Goal: Information Seeking & Learning: Compare options

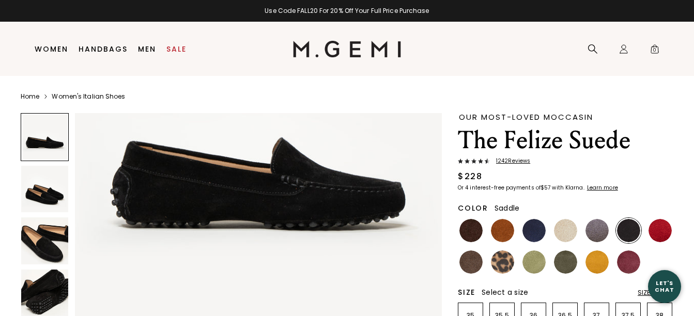
click at [502, 234] on img at bounding box center [502, 230] width 23 height 23
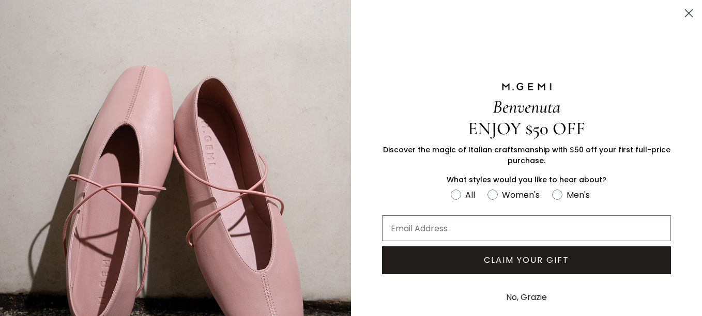
click at [527, 293] on button "No, Grazie" at bounding box center [526, 298] width 51 height 26
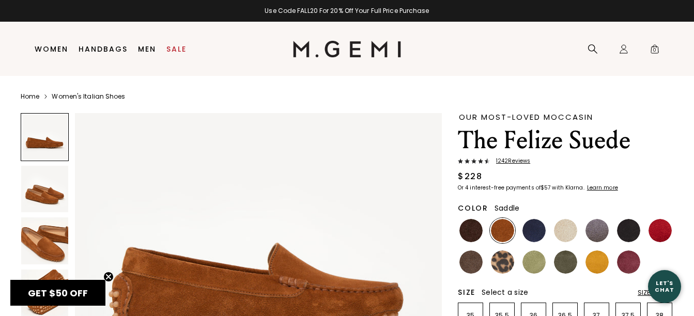
scroll to position [103, 0]
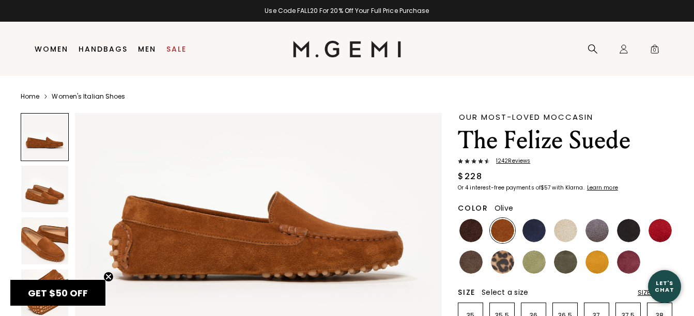
click at [564, 264] on img at bounding box center [565, 262] width 23 height 23
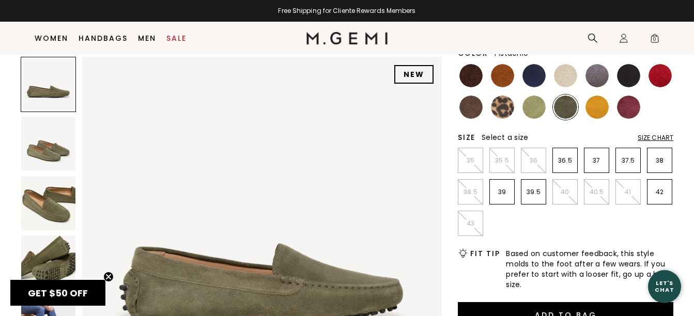
scroll to position [30, 0]
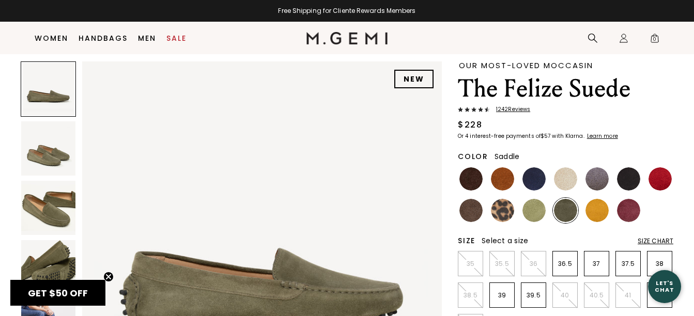
click at [502, 177] on img at bounding box center [502, 178] width 23 height 23
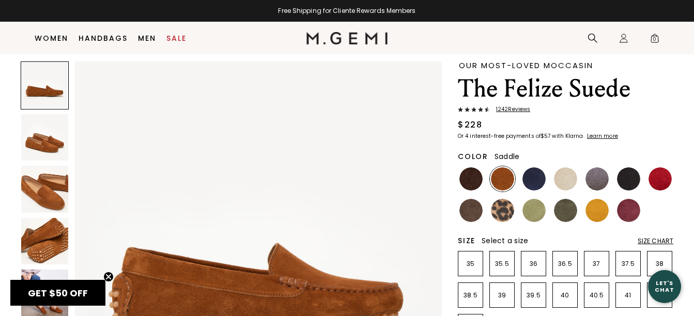
scroll to position [155, 0]
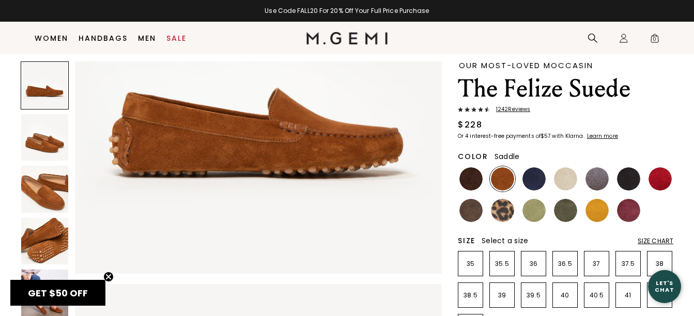
click at [48, 203] on img at bounding box center [44, 189] width 47 height 47
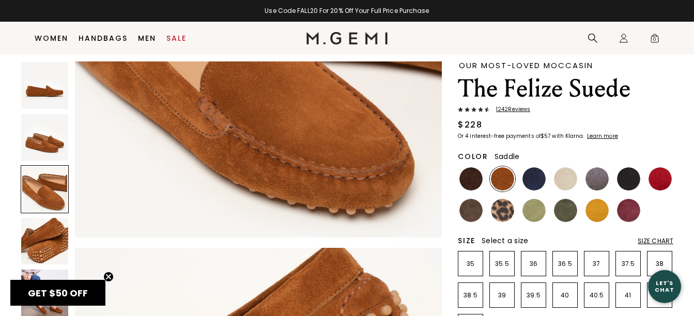
scroll to position [688, 0]
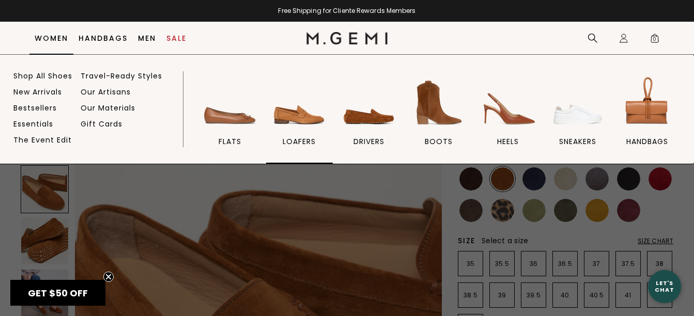
click at [297, 114] on img at bounding box center [299, 103] width 58 height 58
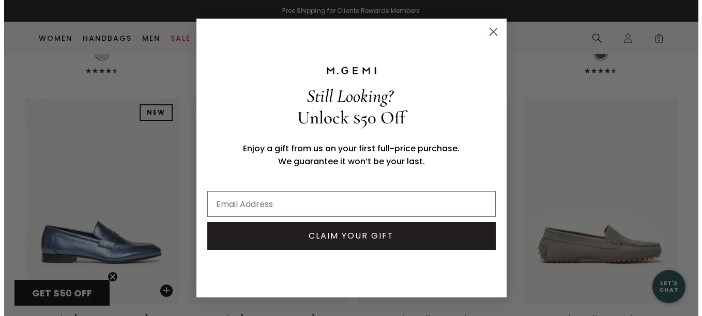
scroll to position [1333, 0]
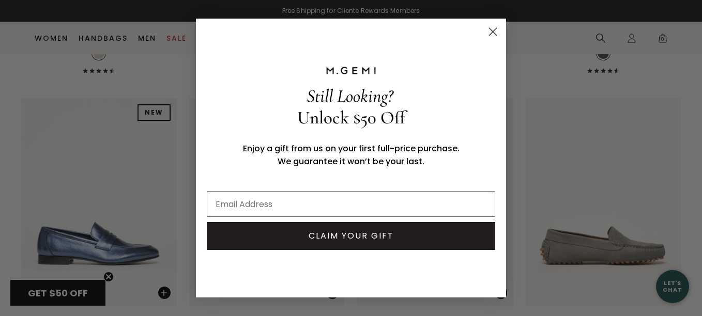
click at [492, 32] on icon "Close dialog" at bounding box center [492, 31] width 7 height 7
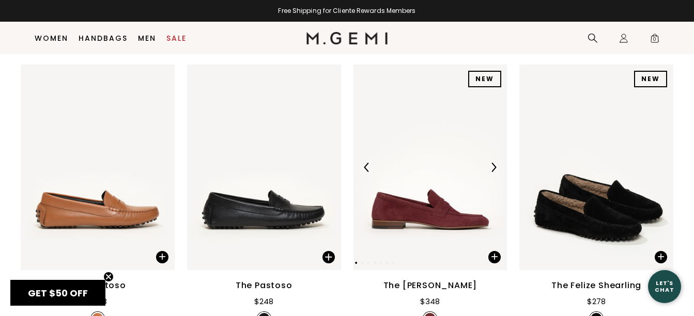
scroll to position [2303, 0]
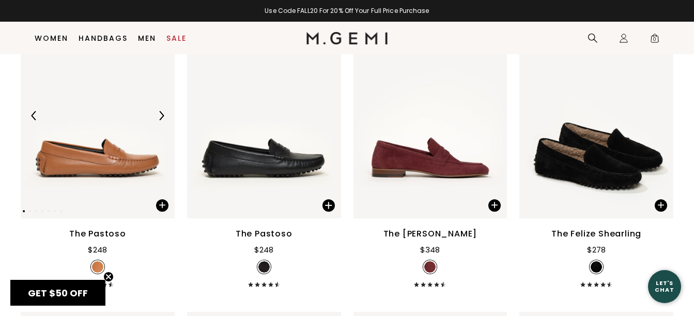
click at [114, 136] on img at bounding box center [98, 115] width 154 height 205
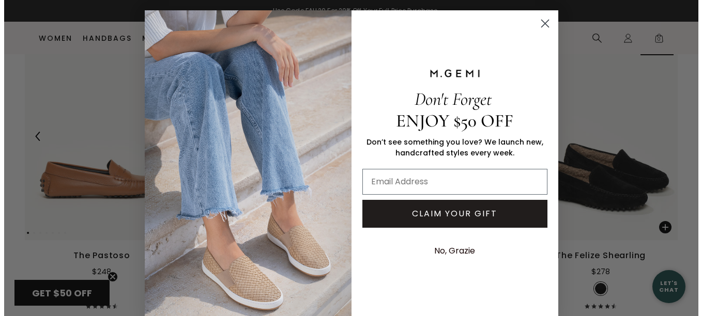
scroll to position [2323, 0]
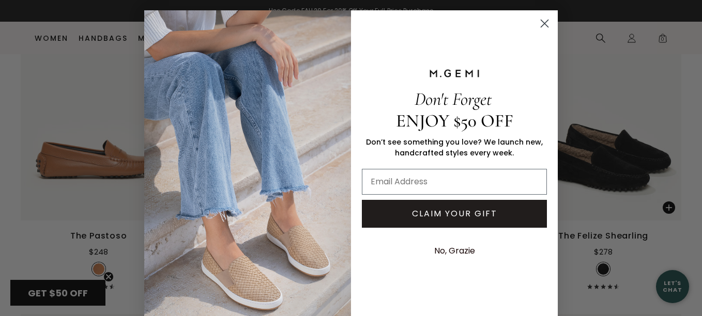
drag, startPoint x: 536, startPoint y: 22, endPoint x: 489, endPoint y: 40, distance: 50.4
click at [536, 25] on circle "Close dialog" at bounding box center [544, 23] width 17 height 17
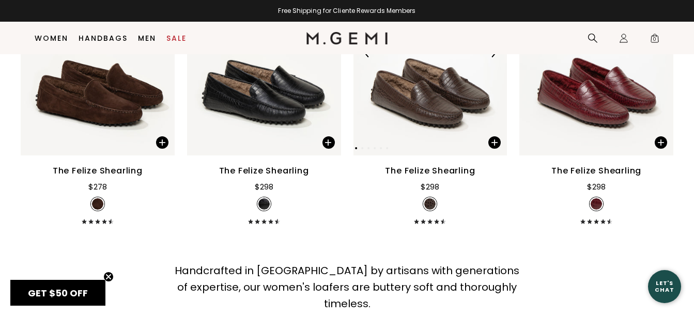
scroll to position [2872, 0]
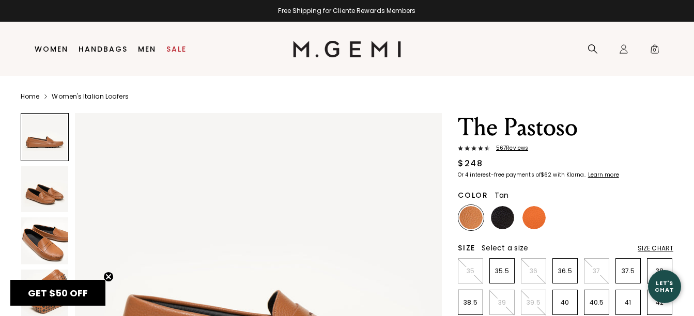
scroll to position [155, 0]
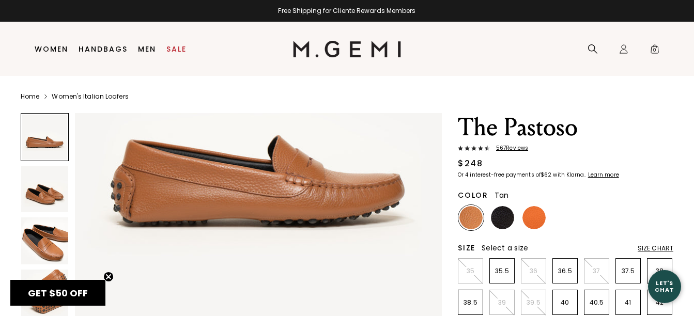
click at [656, 247] on div "Size Chart" at bounding box center [656, 248] width 36 height 8
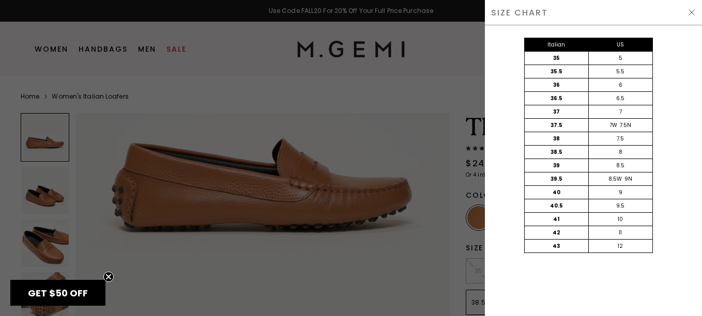
click at [690, 13] on img at bounding box center [691, 12] width 8 height 8
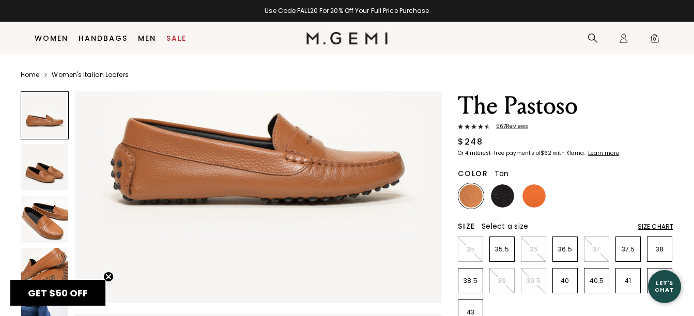
scroll to position [82, 0]
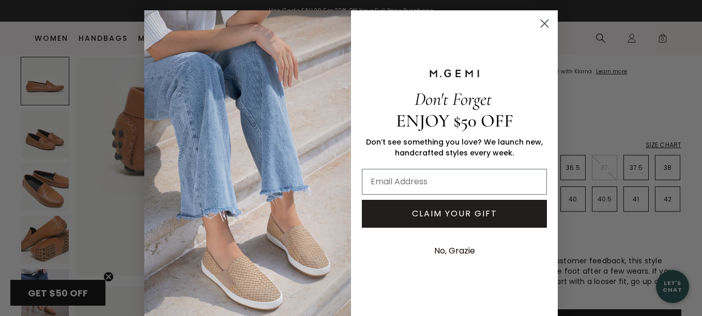
click at [38, 138] on div "Close dialog Don't Forget ENJOY $50 OFF Don’t see something you love? We launch…" at bounding box center [351, 158] width 702 height 316
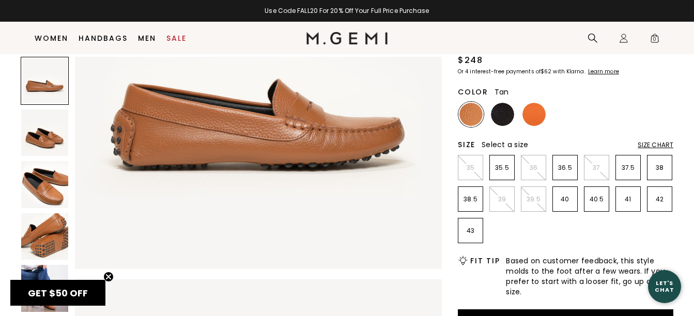
click at [38, 138] on img at bounding box center [44, 133] width 47 height 47
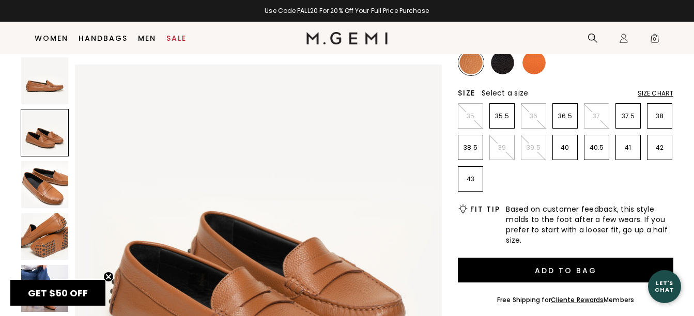
scroll to position [422, 0]
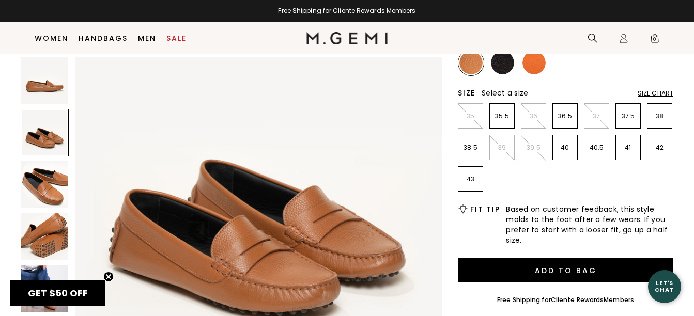
click at [40, 185] on img at bounding box center [44, 184] width 47 height 47
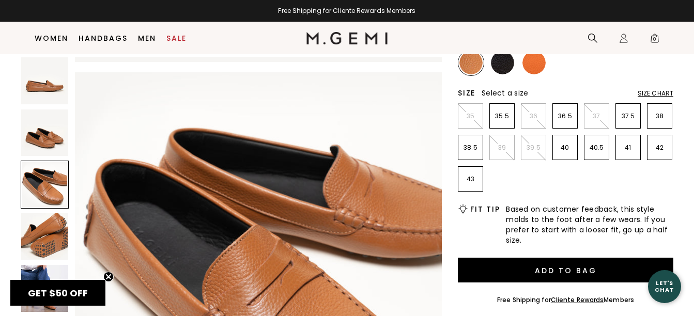
click at [45, 235] on img at bounding box center [44, 236] width 47 height 47
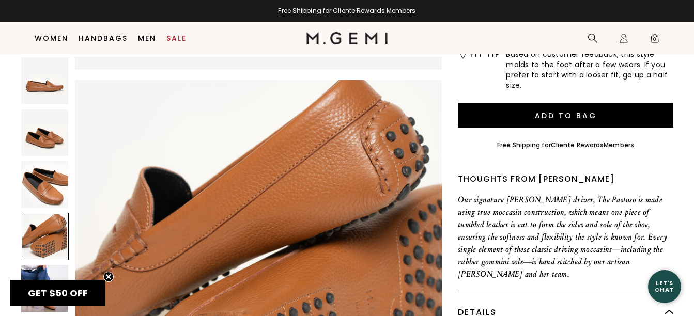
scroll to position [495, 0]
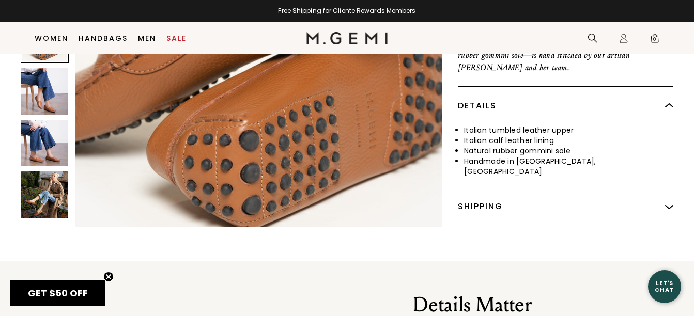
click at [51, 90] on img at bounding box center [44, 91] width 47 height 47
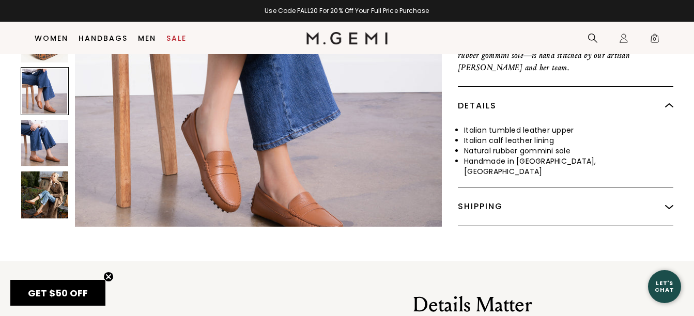
scroll to position [392, 0]
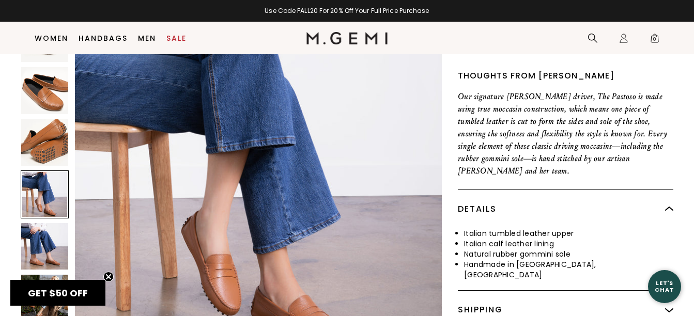
click at [43, 233] on img at bounding box center [44, 246] width 47 height 47
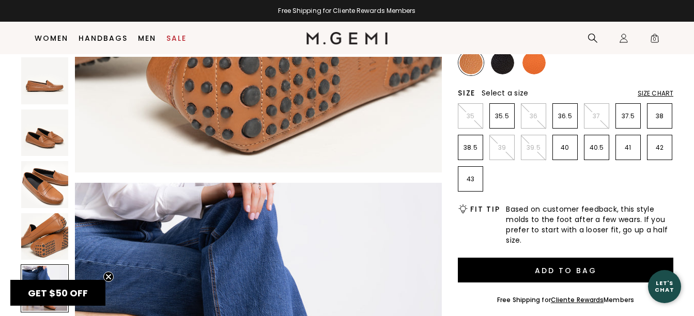
scroll to position [0, 0]
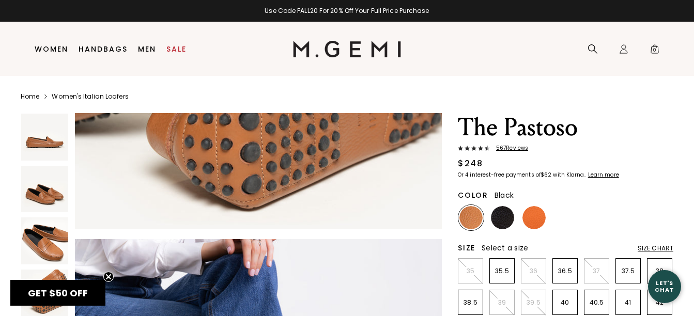
click at [501, 217] on img at bounding box center [502, 217] width 23 height 23
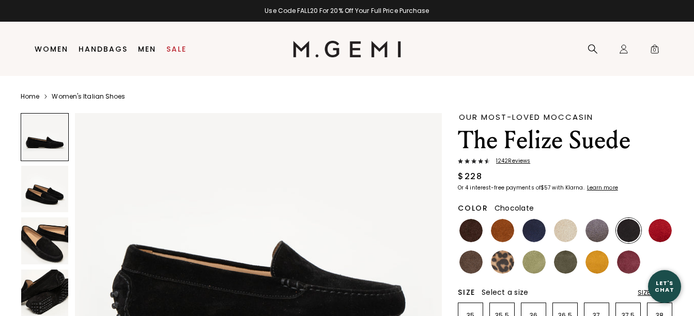
click at [471, 228] on img at bounding box center [470, 230] width 23 height 23
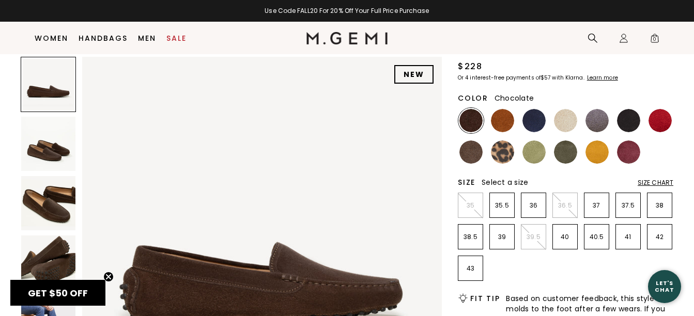
scroll to position [82, 0]
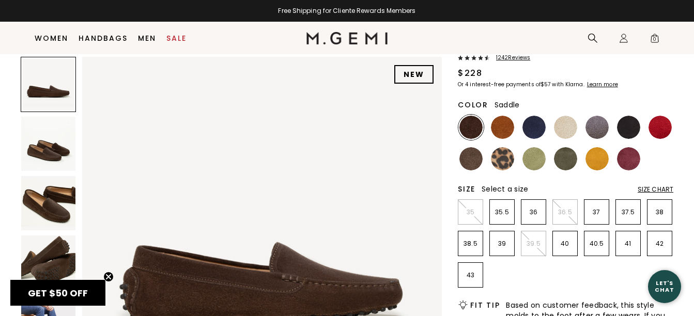
click at [498, 122] on img at bounding box center [502, 127] width 23 height 23
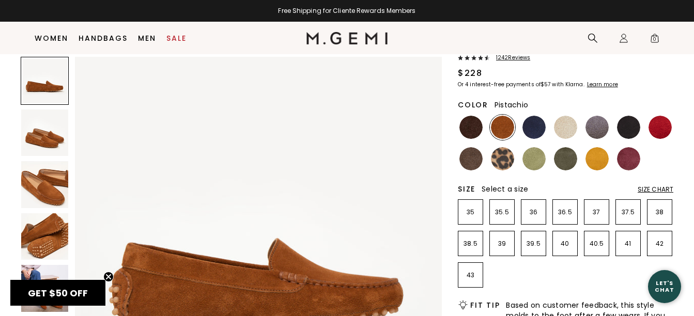
click at [533, 159] on img at bounding box center [533, 158] width 23 height 23
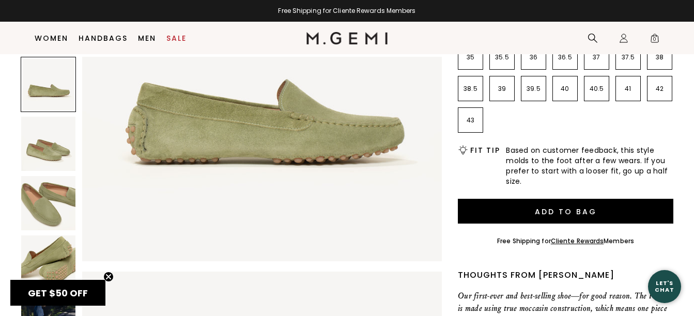
scroll to position [82, 0]
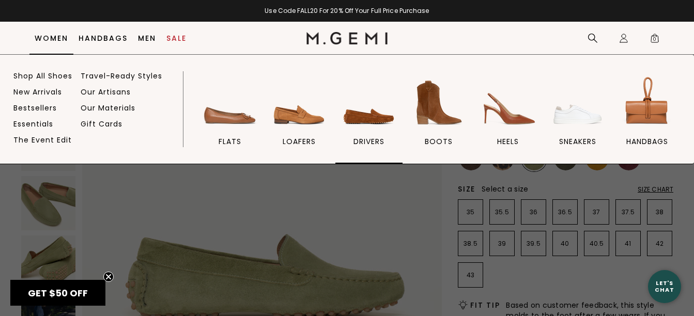
click at [362, 118] on img at bounding box center [369, 103] width 58 height 58
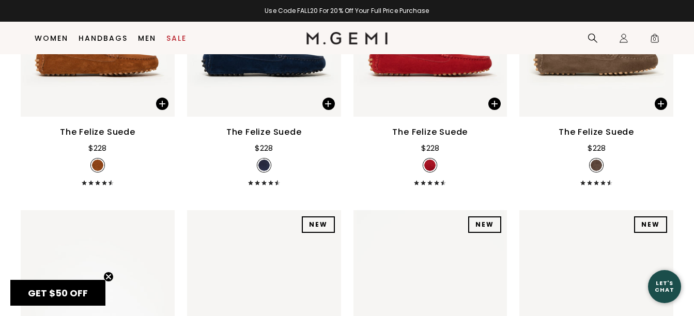
scroll to position [1063, 0]
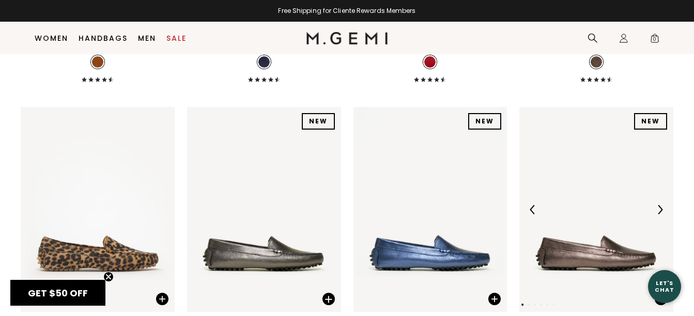
click at [580, 181] on img at bounding box center [596, 209] width 154 height 205
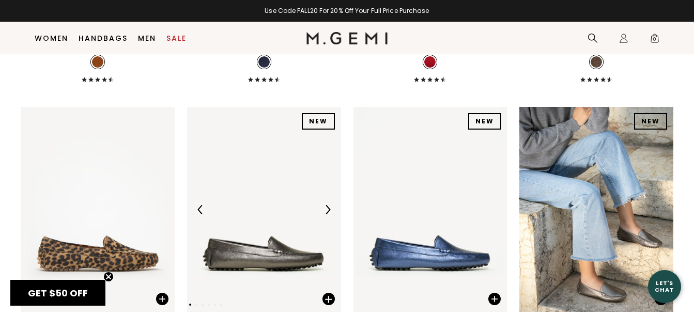
click at [268, 183] on img at bounding box center [264, 209] width 154 height 205
